Goal: Transaction & Acquisition: Purchase product/service

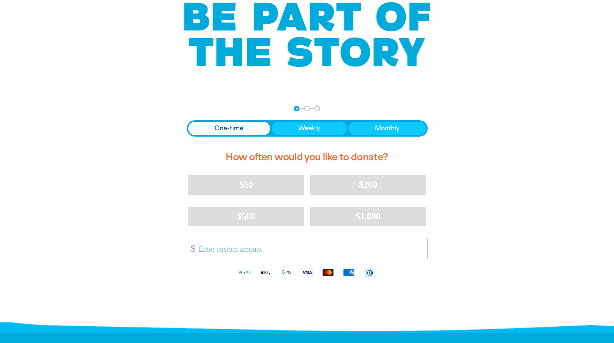
scroll to position [56, 0]
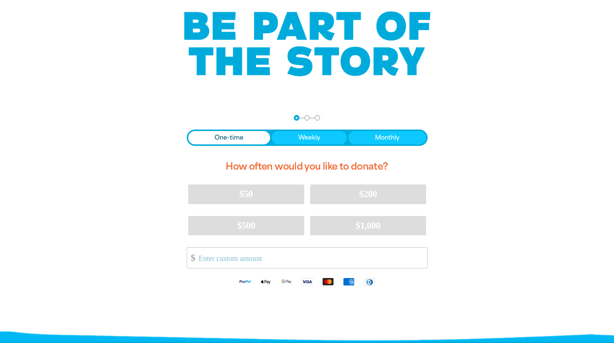
click at [237, 244] on div "$50 $200 $500 $1,000 Other Amount $" at bounding box center [307, 227] width 241 height 87
click at [233, 261] on input "Other Amount" at bounding box center [311, 257] width 234 height 20
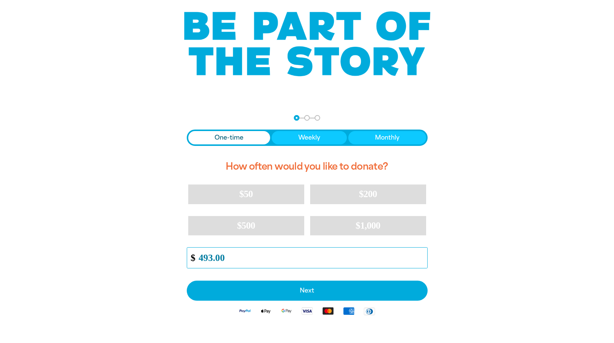
scroll to position [130, 0]
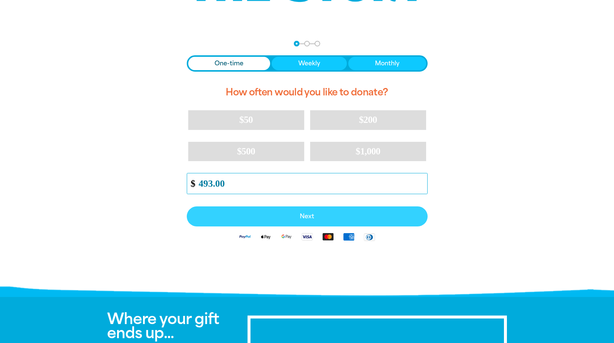
type input "493.00"
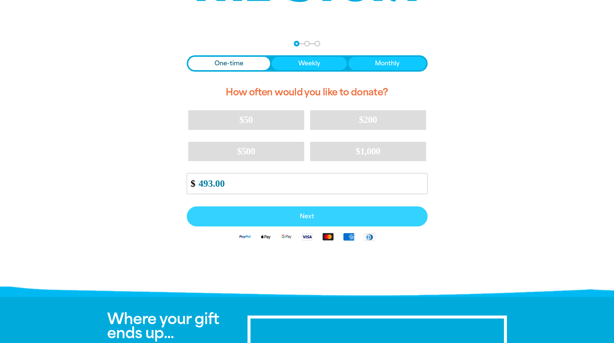
click at [307, 210] on button "Next" at bounding box center [307, 216] width 241 height 20
select select "AU"
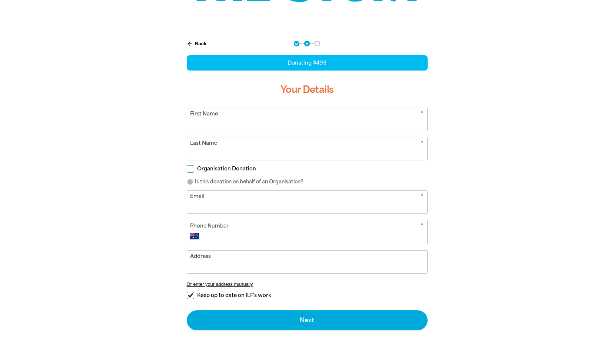
click at [230, 121] on input "First Name" at bounding box center [307, 119] width 240 height 23
type input "Fo"
click at [192, 168] on input "Organisation Donation" at bounding box center [190, 168] width 7 height 7
checkbox input "true"
select select "AU"
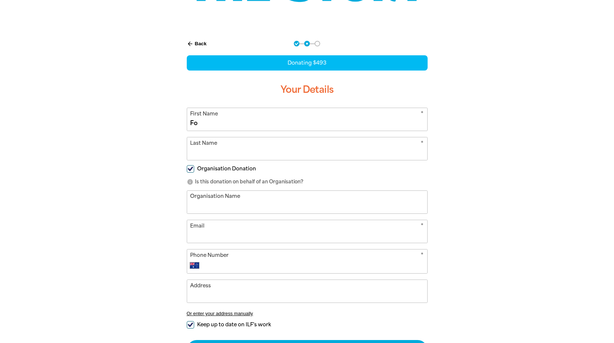
drag, startPoint x: 220, startPoint y: 128, endPoint x: 148, endPoint y: 122, distance: 71.4
click at [148, 122] on div "arrow_back Back Step 1 Step 2 Step 3 Donating $493 Your Details * First Name Fo…" at bounding box center [307, 219] width 445 height 374
type input "[PERSON_NAME]"
type input "Gross"
type input "[GEOGRAPHIC_DATA]"
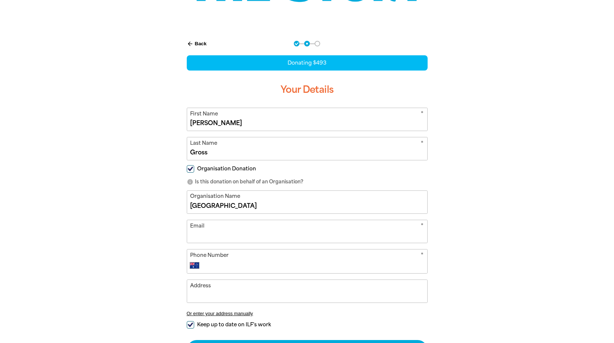
type input "[DOMAIN_NAME][EMAIL_ADDRESS][DOMAIN_NAME]"
type input "[PHONE_NUMBER]"
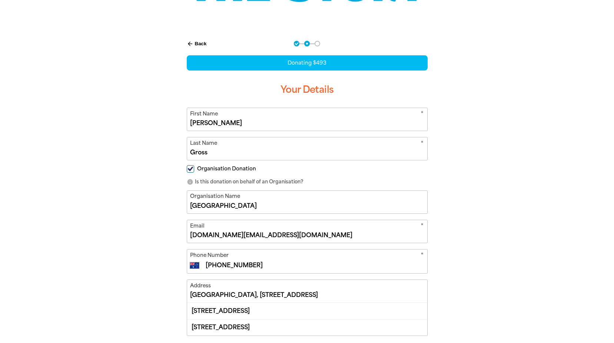
scroll to position [139, 0]
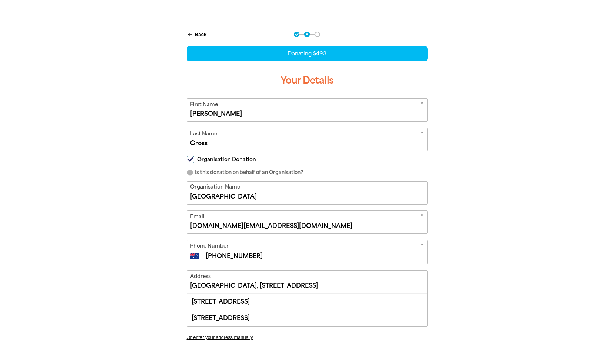
click at [324, 287] on input "[GEOGRAPHIC_DATA], [STREET_ADDRESS]" at bounding box center [307, 281] width 240 height 23
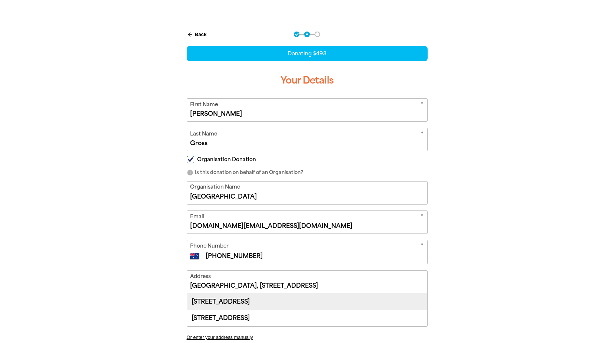
click at [297, 298] on div "[STREET_ADDRESS]" at bounding box center [307, 301] width 240 height 16
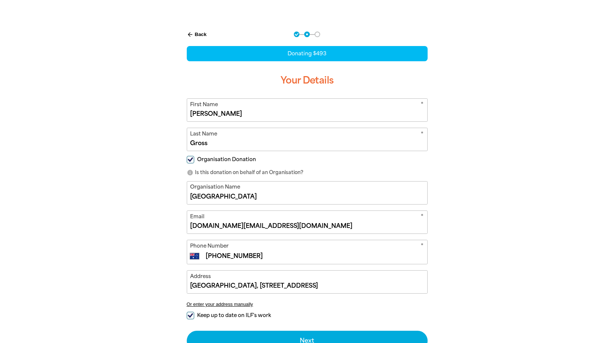
type input "[STREET_ADDRESS]"
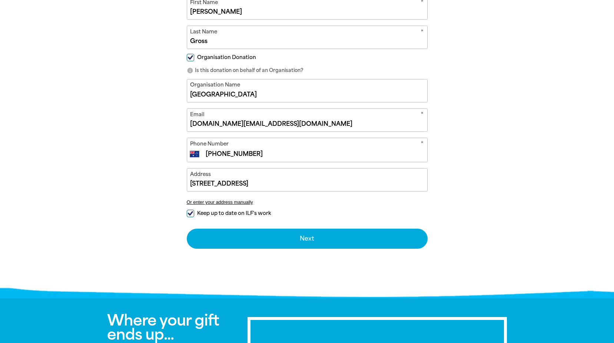
click at [191, 212] on input "Keep up to date on ILF's work" at bounding box center [190, 212] width 7 height 7
checkbox input "false"
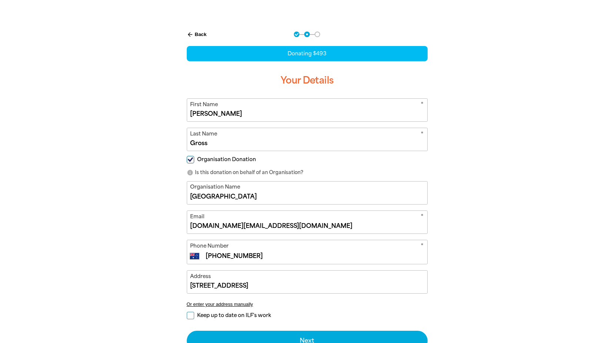
scroll to position [130, 0]
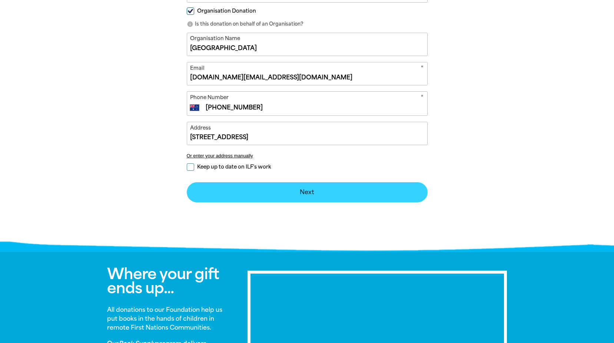
click at [334, 189] on button "Next chevron_right" at bounding box center [307, 192] width 241 height 20
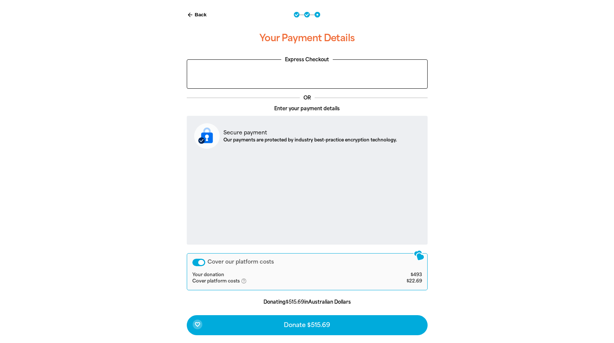
scroll to position [149, 0]
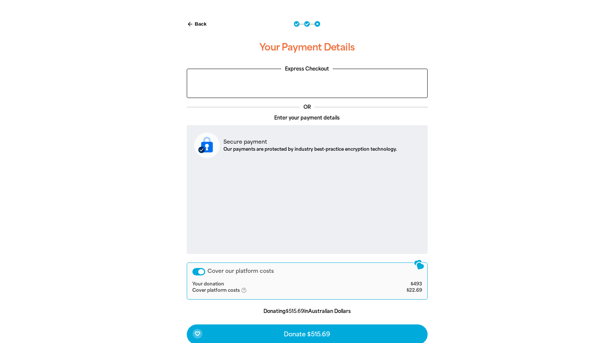
click at [197, 271] on div "Cover our platform costs" at bounding box center [198, 271] width 13 height 7
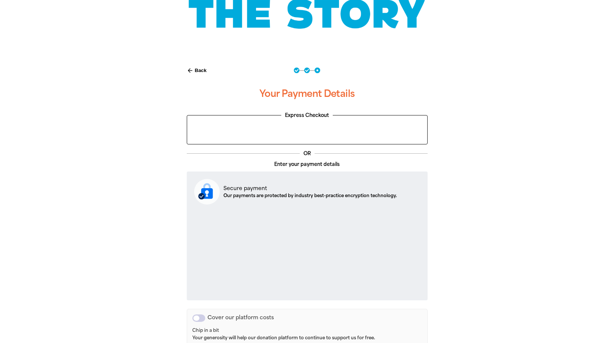
scroll to position [205, 0]
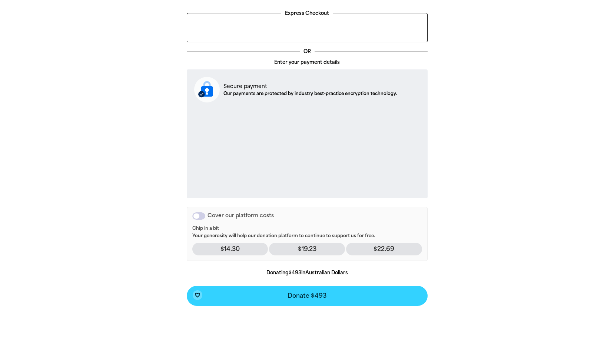
click at [327, 293] on button "favorite_border Donate $493" at bounding box center [307, 296] width 241 height 20
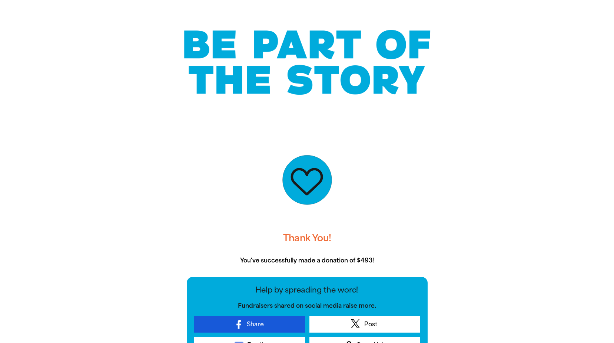
scroll to position [28, 0]
